Goal: Information Seeking & Learning: Learn about a topic

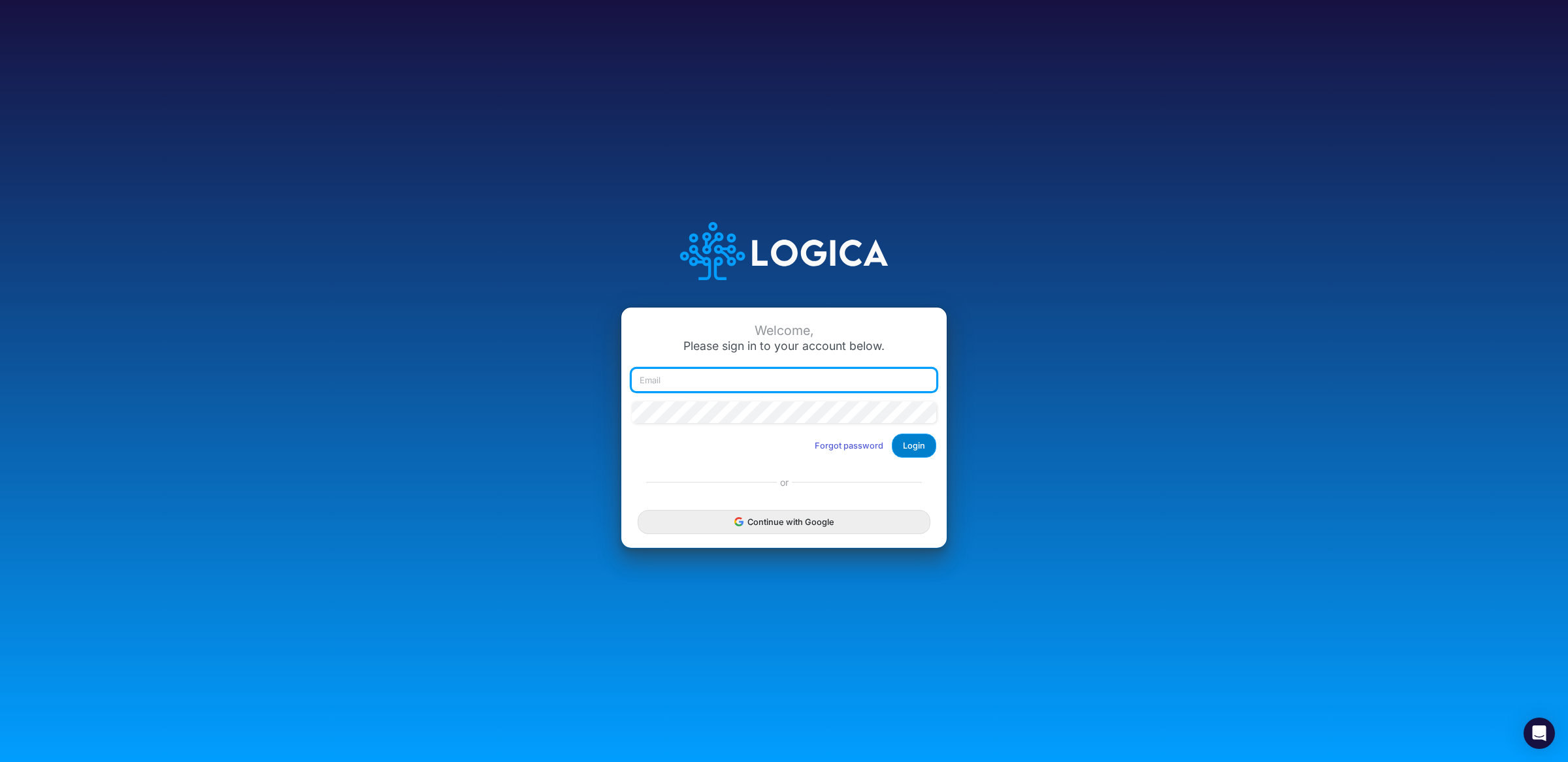
type input "raphael.jordao@recargapay.com"
click at [912, 453] on button "Login" at bounding box center [913, 446] width 44 height 24
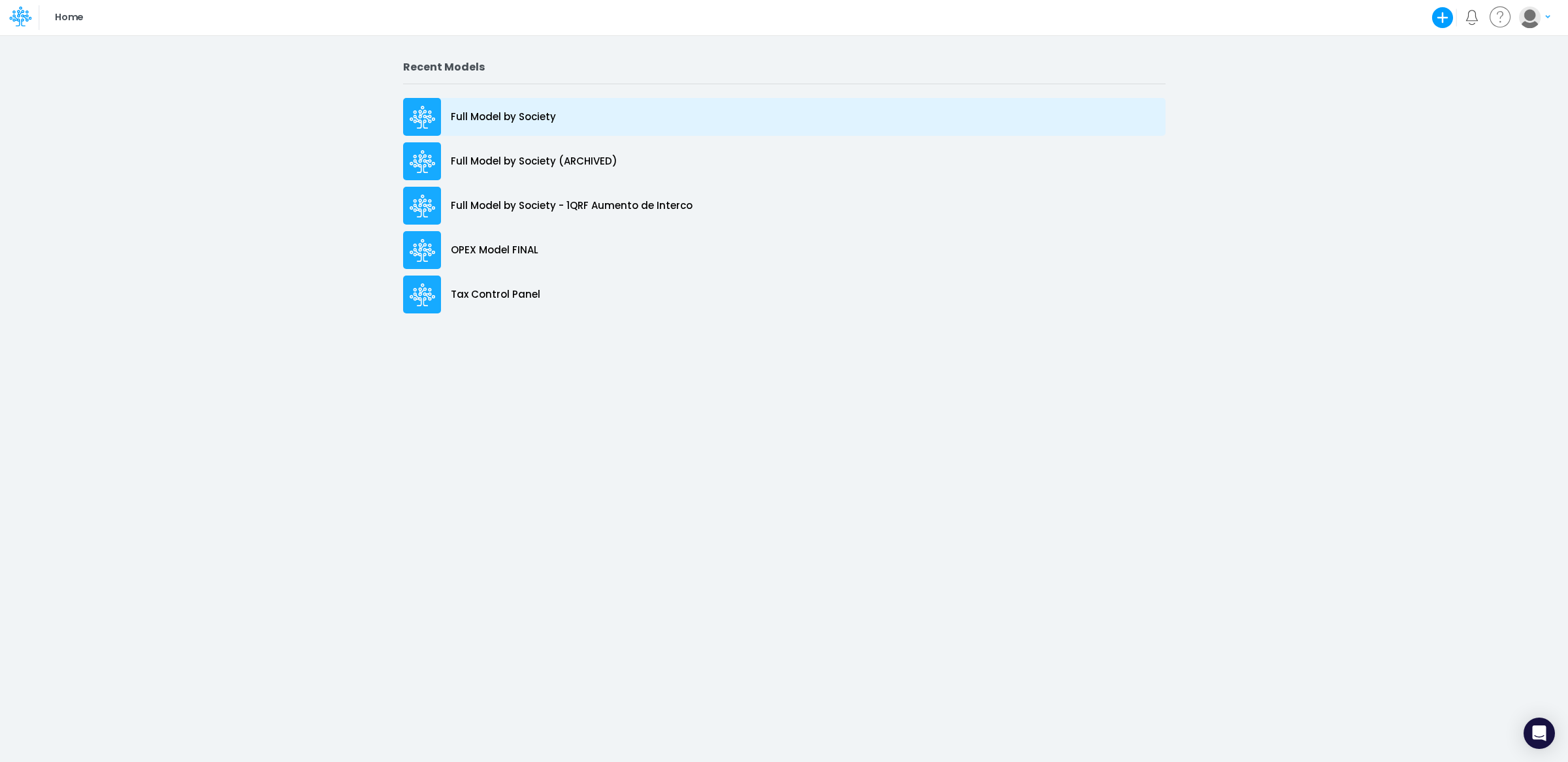
click at [531, 115] on p "Full Model by Society" at bounding box center [503, 116] width 105 height 15
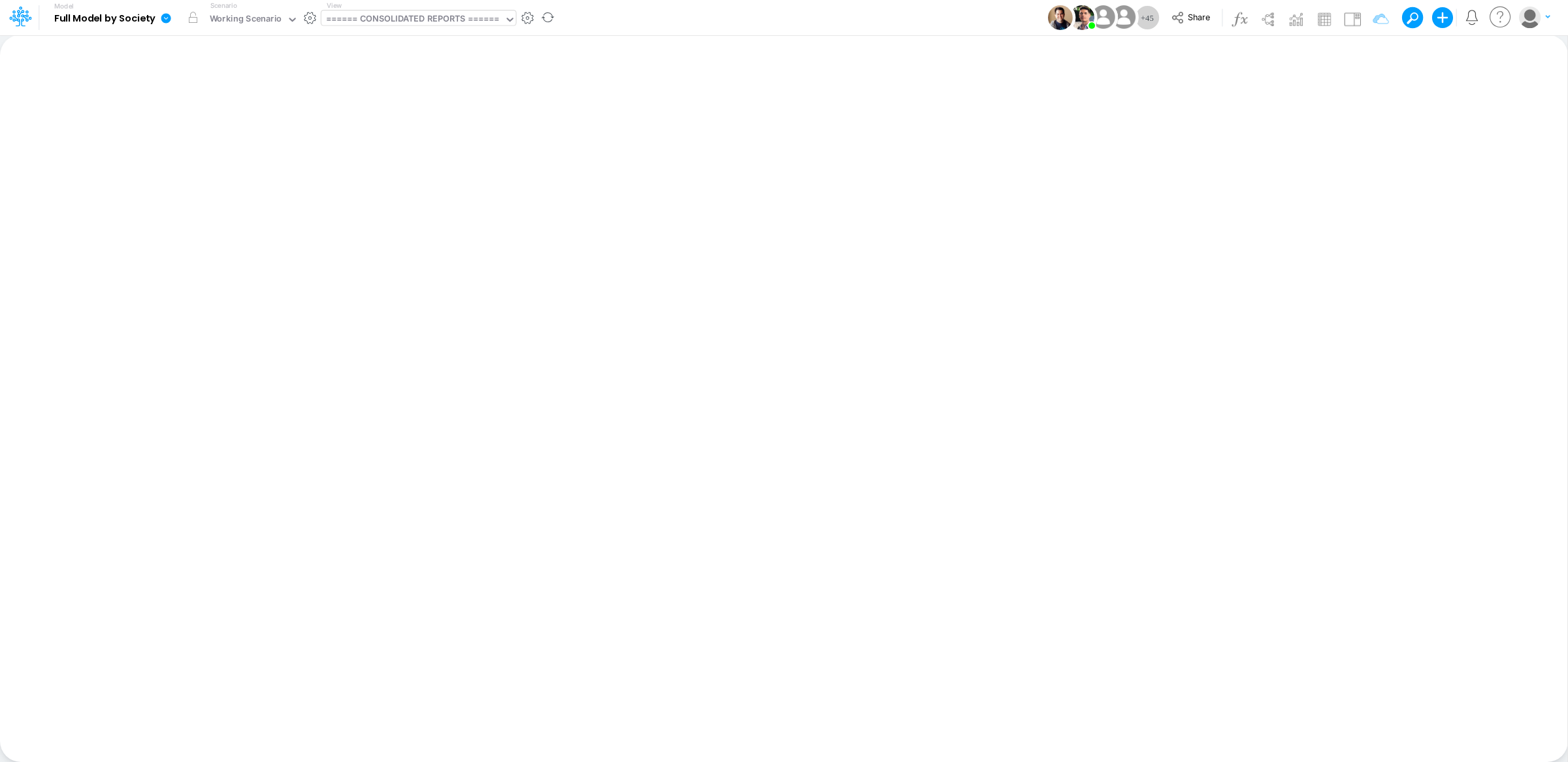
click at [448, 16] on div "====== CONSOLIDATED REPORTS ======" at bounding box center [412, 19] width 173 height 15
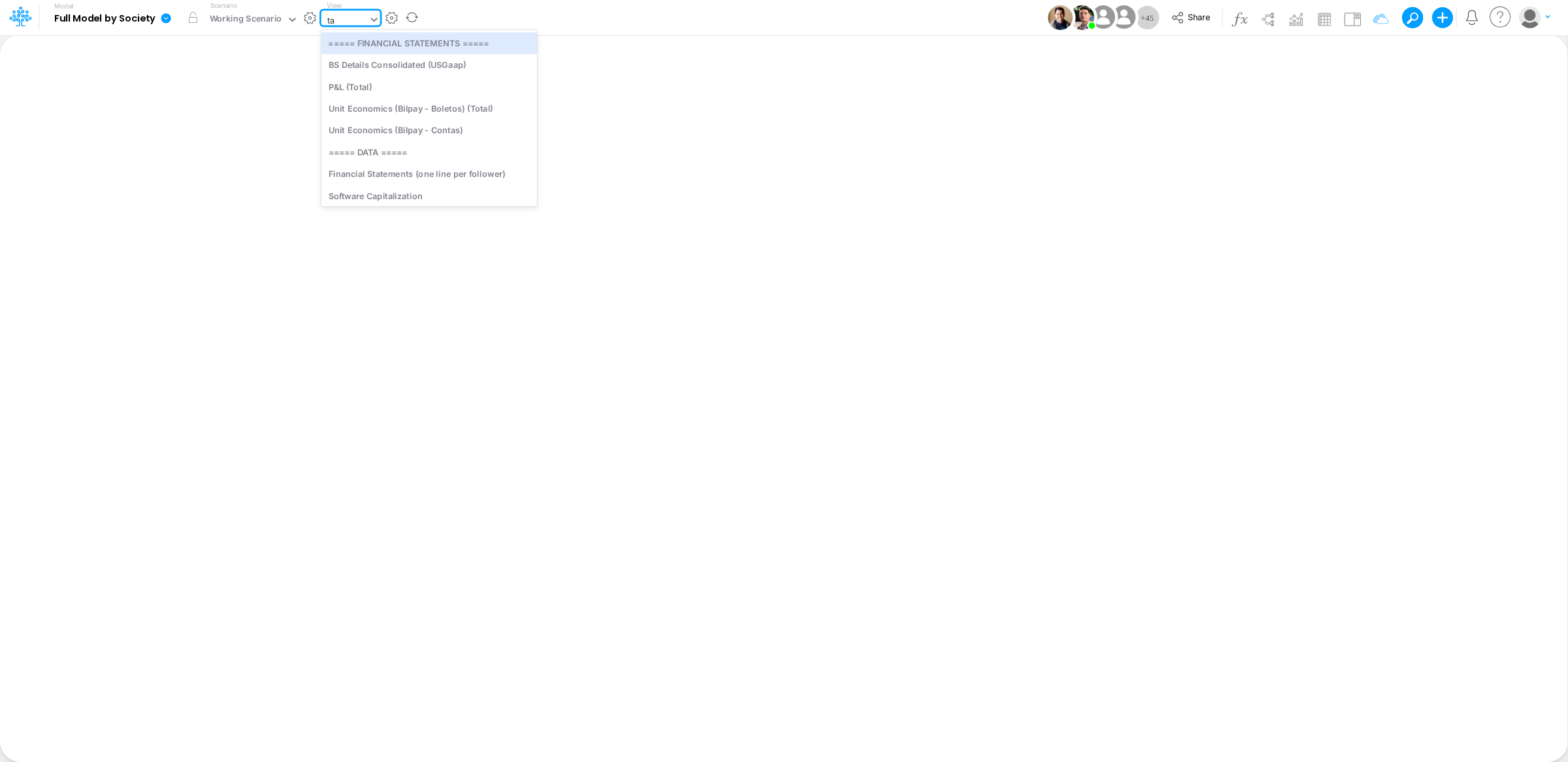
type input "tax"
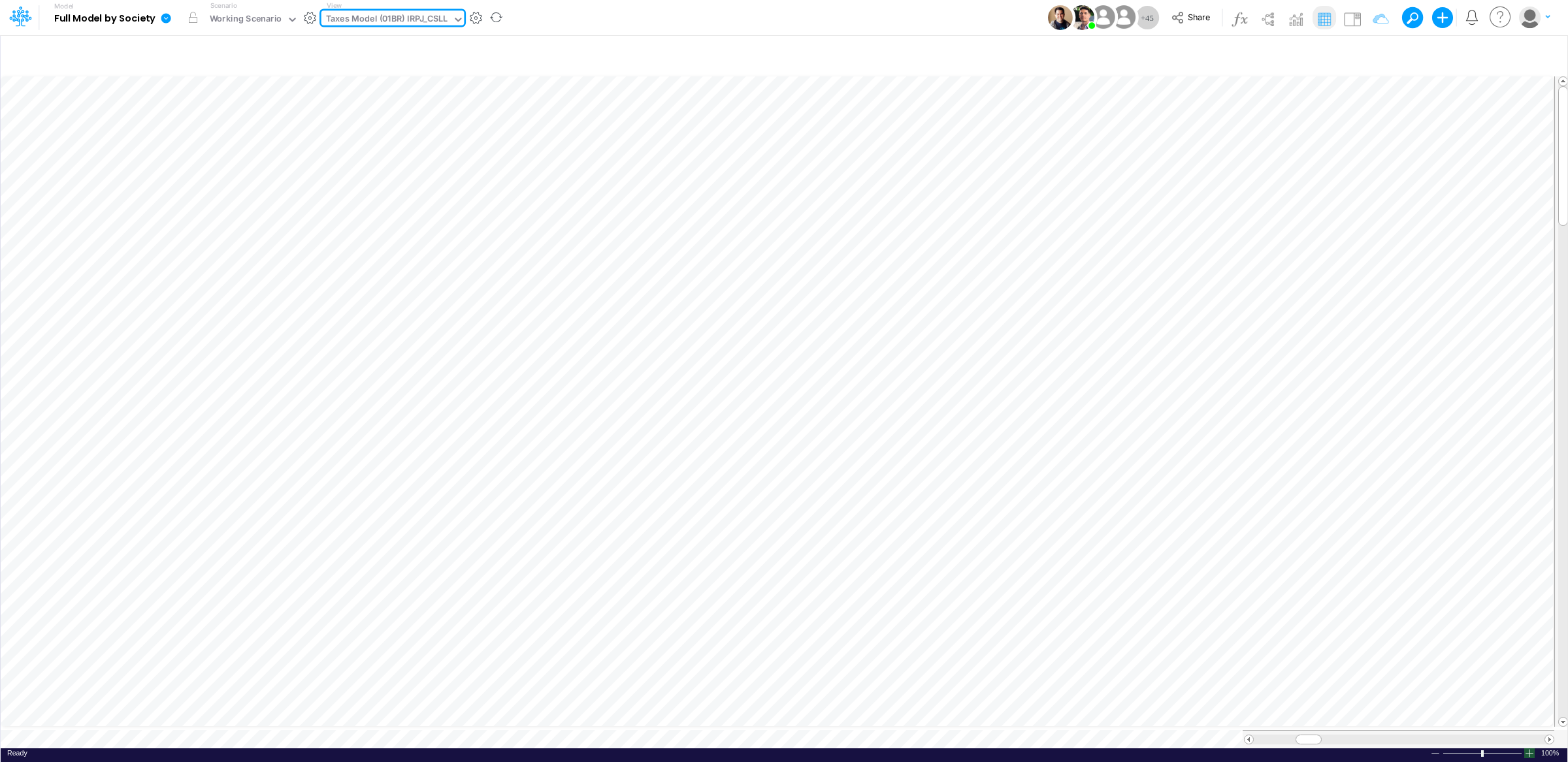
click at [1529, 748] on div at bounding box center [1529, 752] width 10 height 10
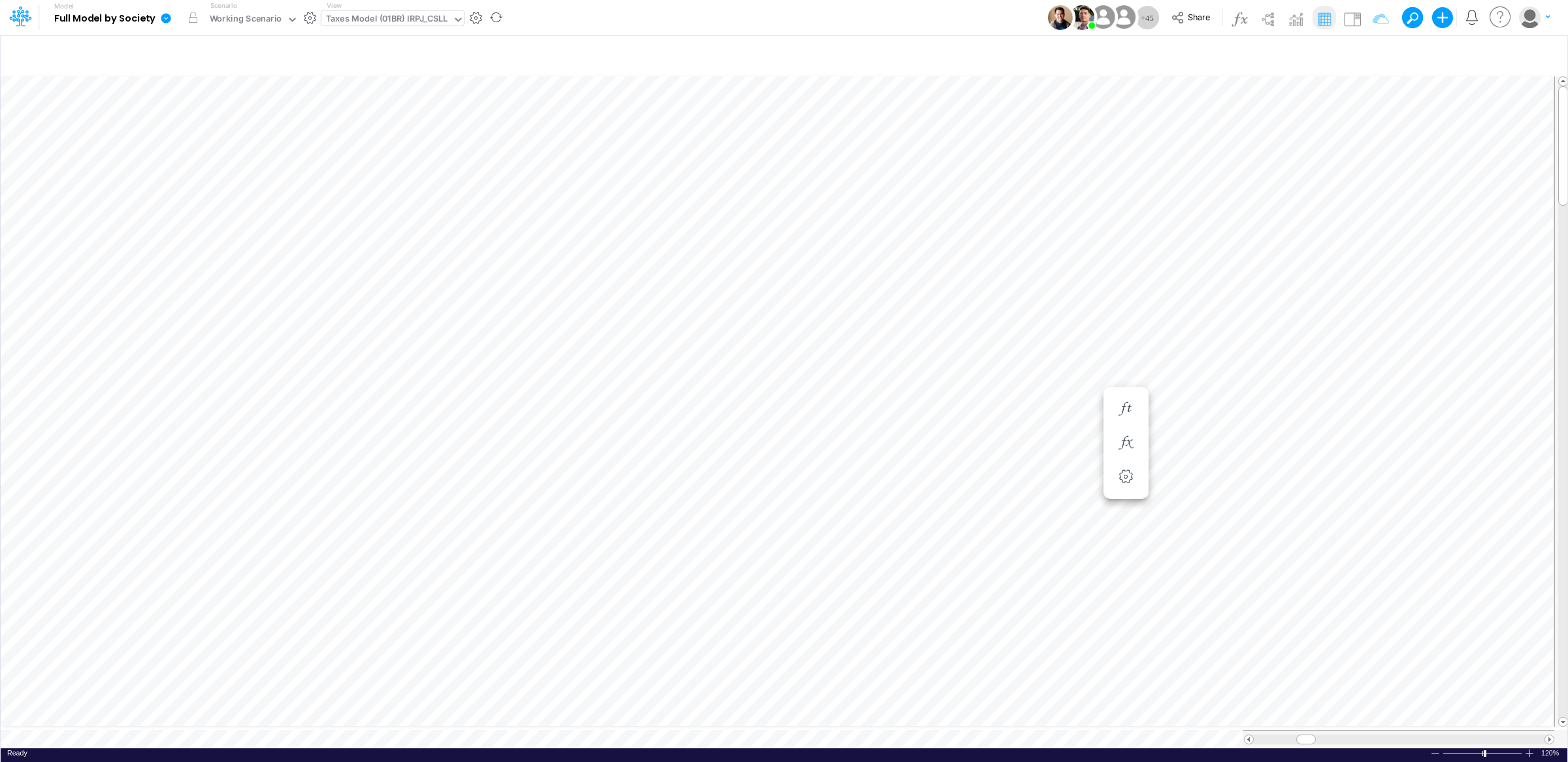
scroll to position [0, 1]
click at [1128, 325] on button "button" at bounding box center [1126, 315] width 24 height 26
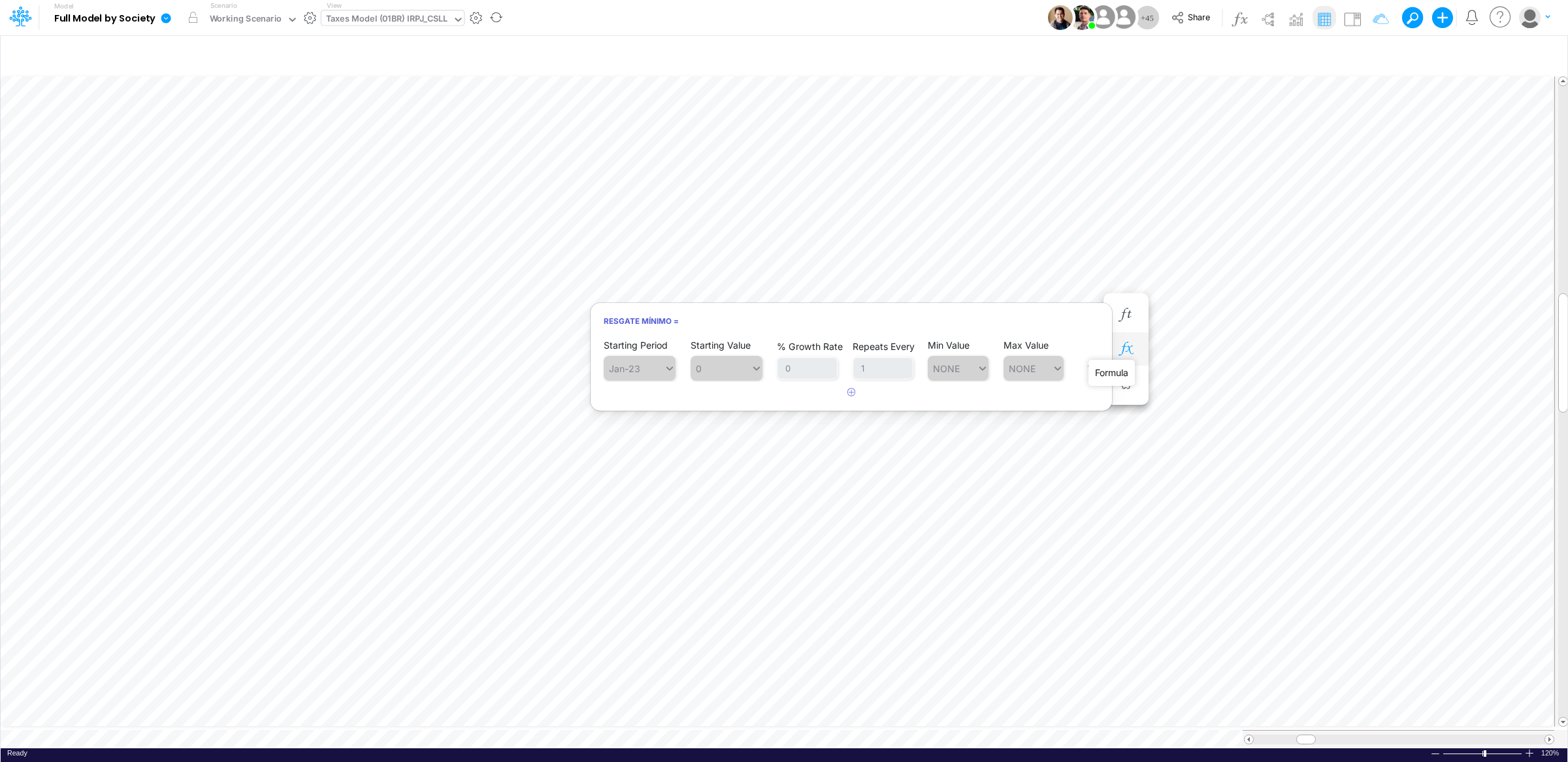
click at [1133, 350] on icon "button" at bounding box center [1125, 349] width 20 height 14
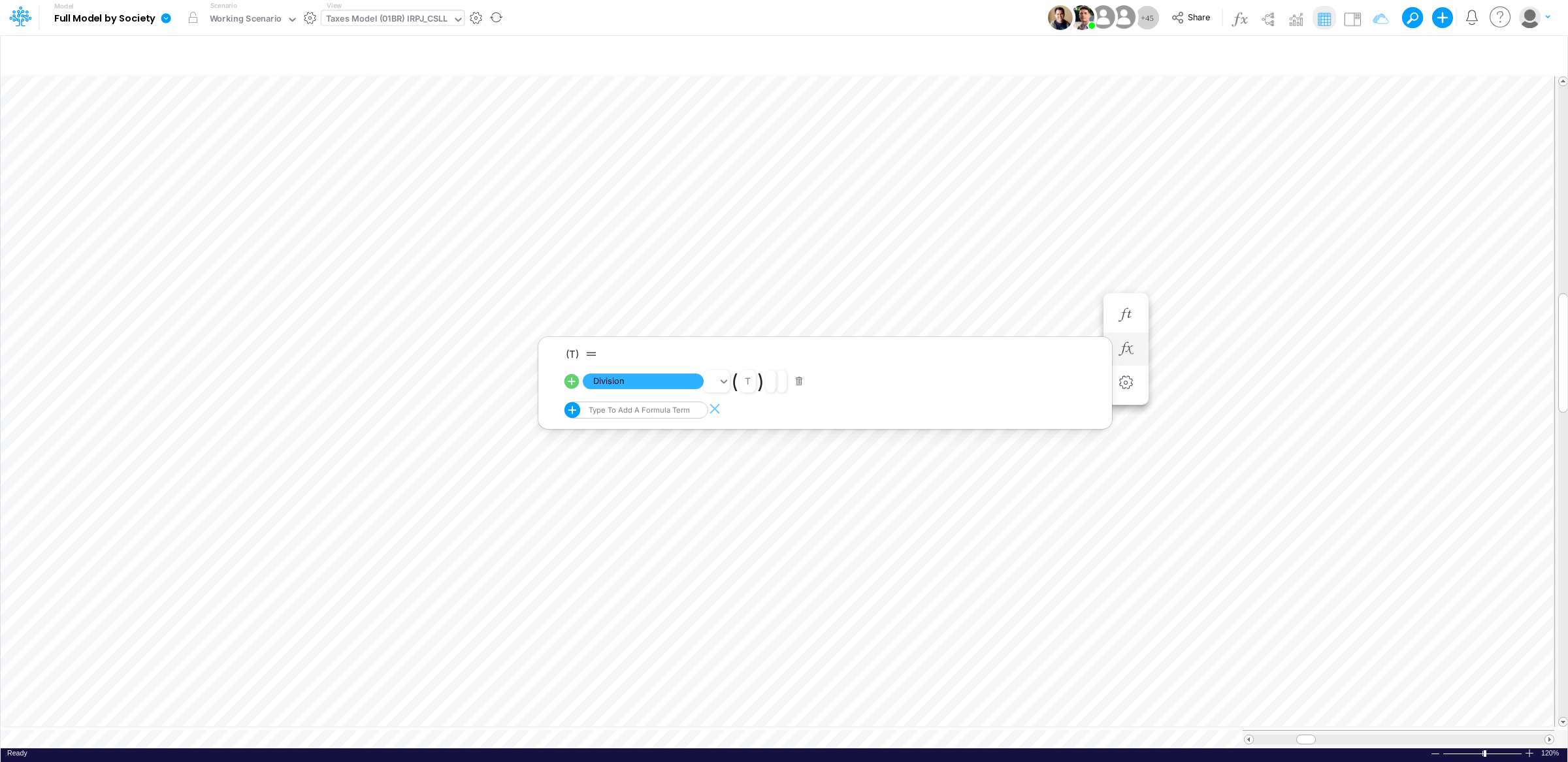
scroll to position [0, 1]
click at [1136, 366] on button "button" at bounding box center [1126, 363] width 24 height 26
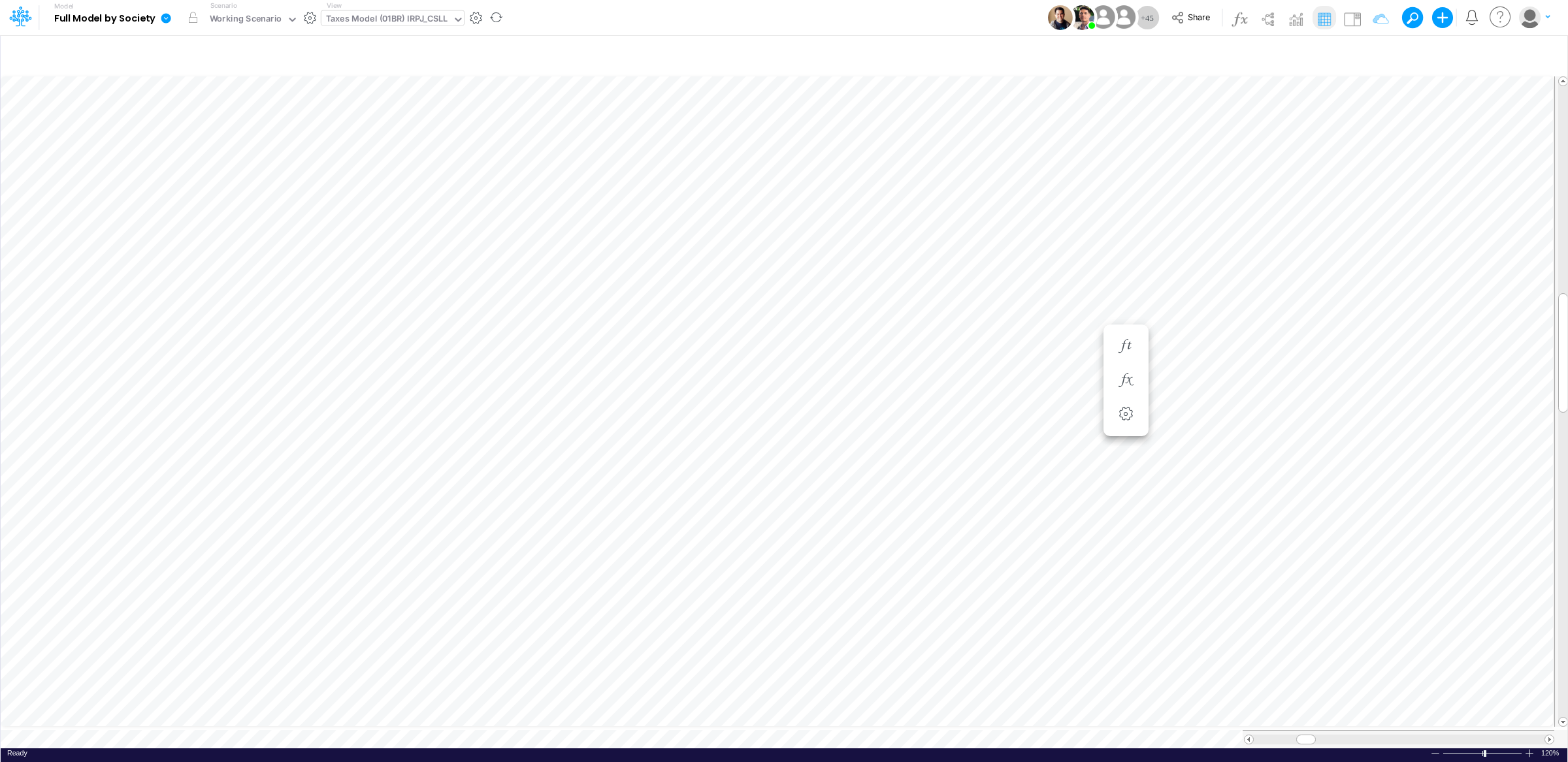
scroll to position [0, 1]
